Goal: Contribute content

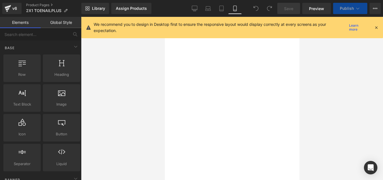
click at [235, 10] on icon at bounding box center [234, 10] width 3 height 0
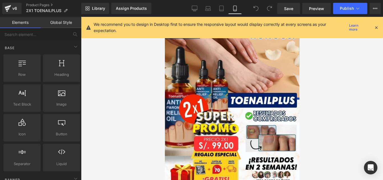
click at [378, 27] on icon at bounding box center [376, 27] width 5 height 5
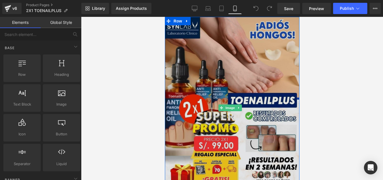
click at [253, 58] on img at bounding box center [232, 108] width 135 height 182
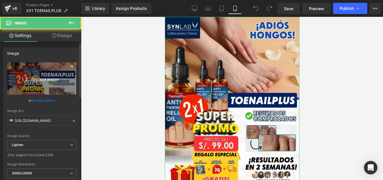
click at [34, 84] on link "Replace Image" at bounding box center [41, 78] width 69 height 32
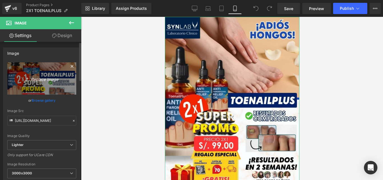
type input "C:\fakepath\LANDING PAGES (9).jpg"
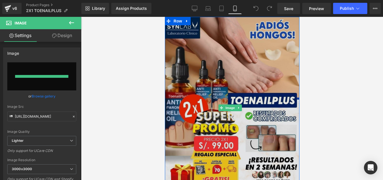
type input "[URL][DOMAIN_NAME]"
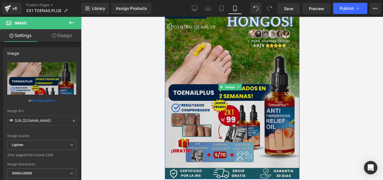
scroll to position [41, 0]
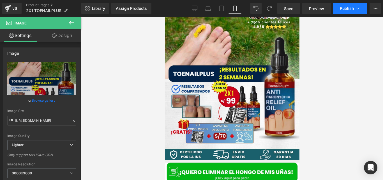
click at [344, 8] on span "Publish" at bounding box center [347, 8] width 14 height 4
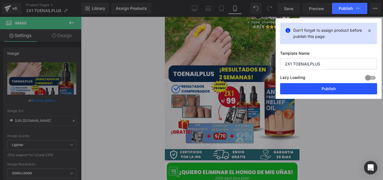
click at [300, 88] on button "Publish" at bounding box center [328, 88] width 97 height 11
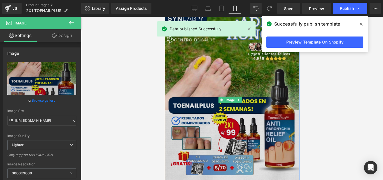
scroll to position [0, 0]
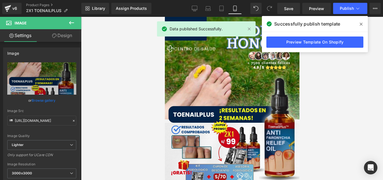
click at [362, 25] on icon at bounding box center [361, 24] width 3 height 3
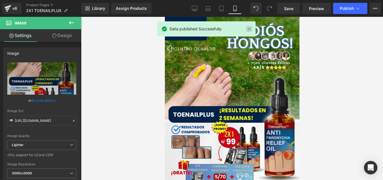
click at [249, 30] on link at bounding box center [249, 29] width 6 height 6
drag, startPoint x: 414, startPoint y: 47, endPoint x: 249, endPoint y: 30, distance: 165.8
click at [249, 30] on img at bounding box center [232, 109] width 135 height 184
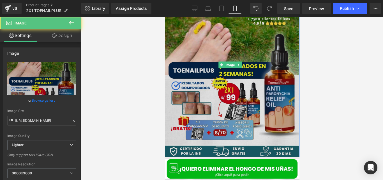
scroll to position [58, 0]
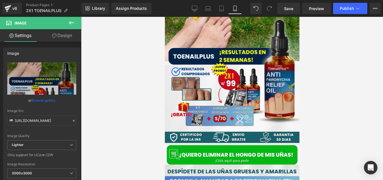
click at [301, 110] on div at bounding box center [232, 98] width 302 height 163
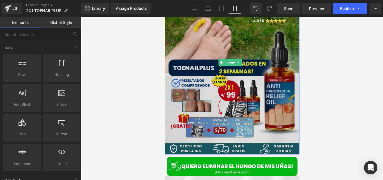
scroll to position [46, 0]
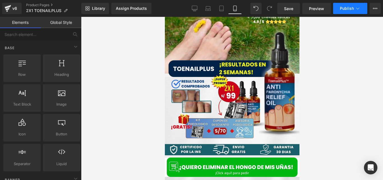
click at [351, 7] on span "Publish" at bounding box center [347, 8] width 14 height 4
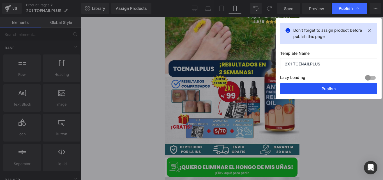
click at [290, 90] on button "Publish" at bounding box center [328, 88] width 97 height 11
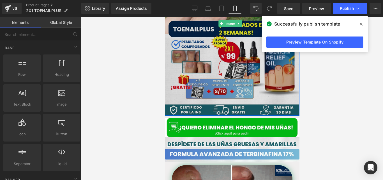
scroll to position [90, 0]
